Goal: Go to known website: Access a specific website the user already knows

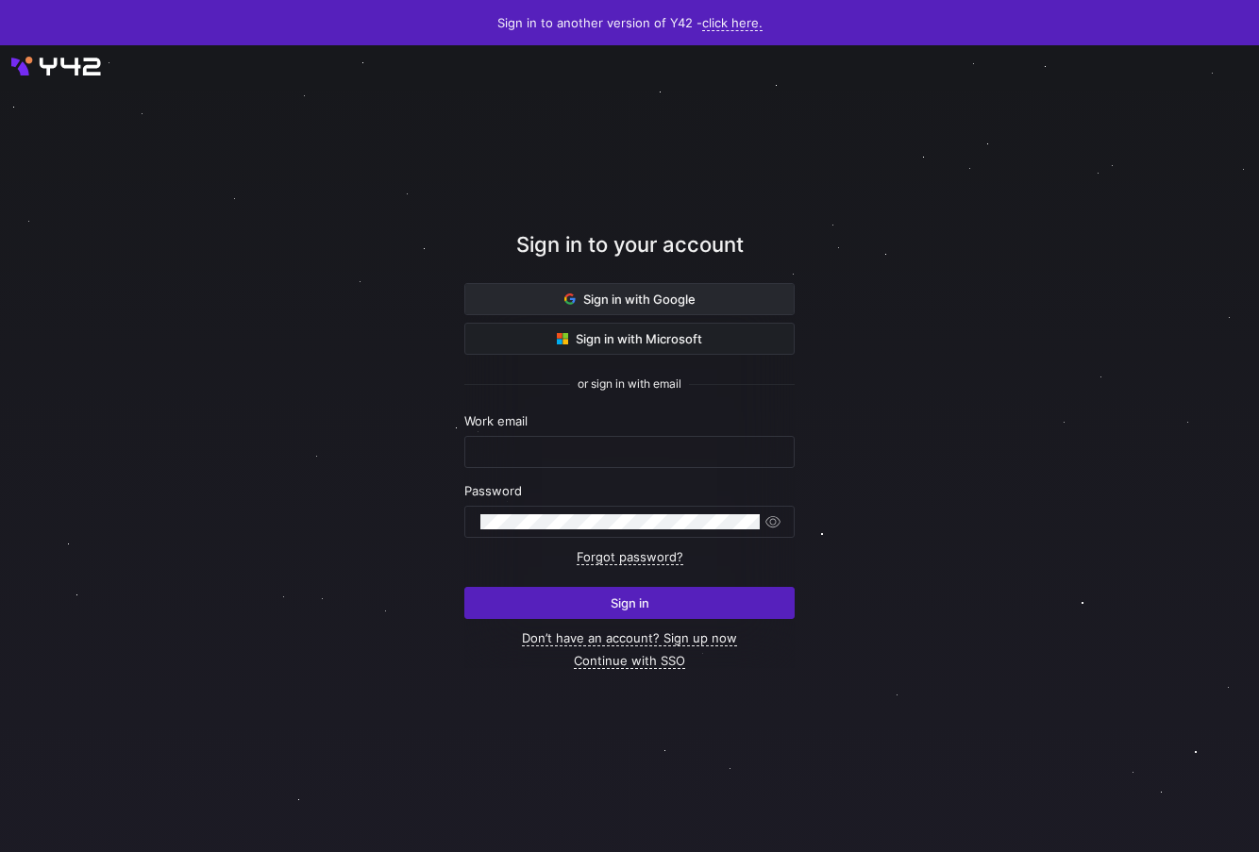
click at [506, 293] on span at bounding box center [629, 299] width 329 height 30
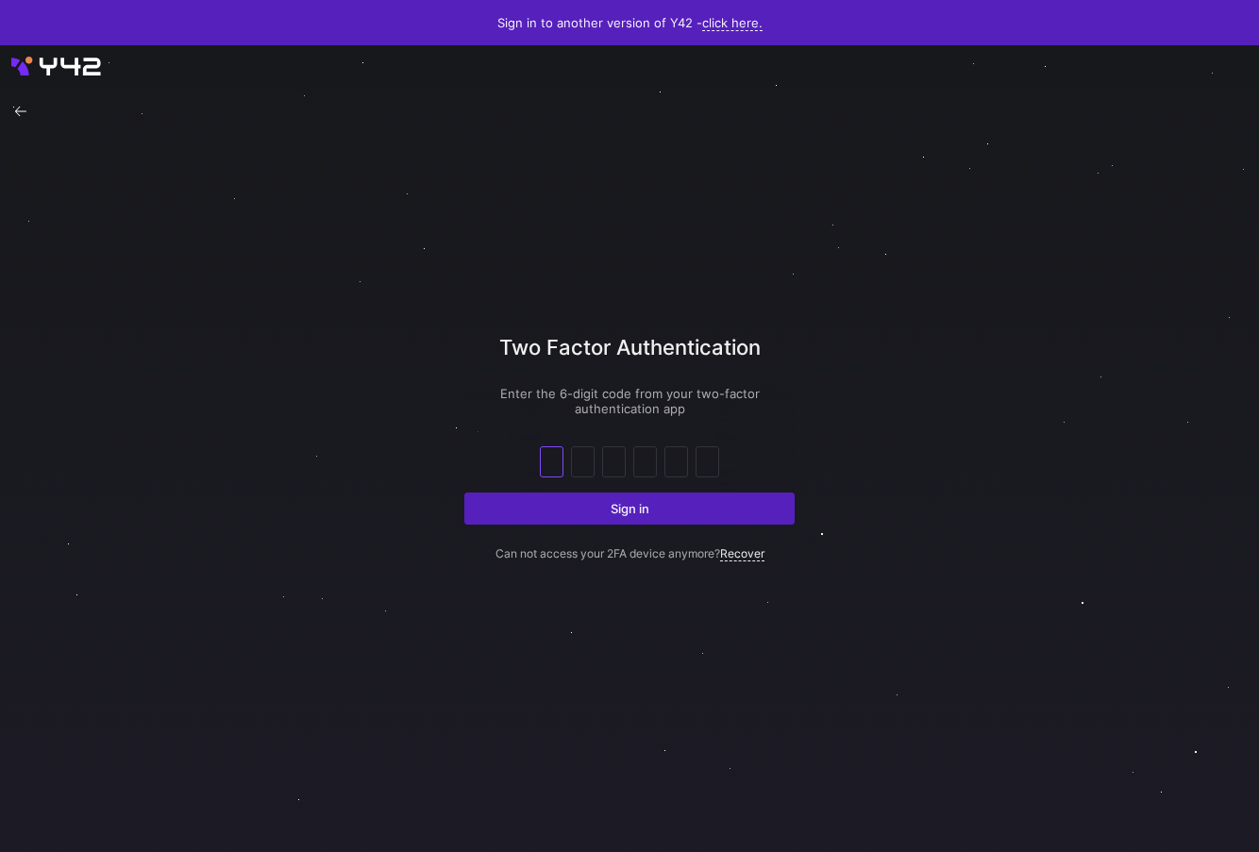
paste input "0"
type input "0"
type input "6"
type input "1"
type input "8"
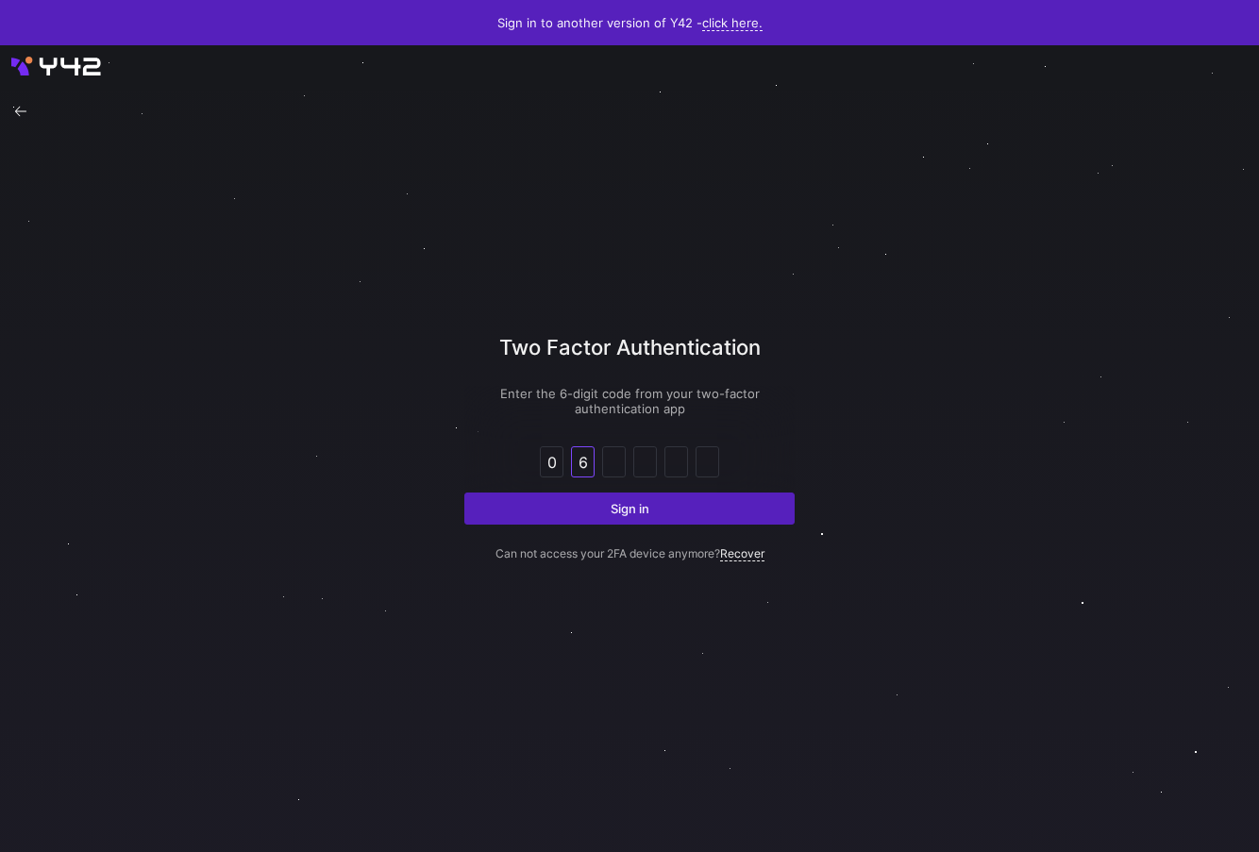
type input "1"
type input "2"
click at [464, 493] on button "Sign in" at bounding box center [629, 509] width 330 height 32
